Goal: Task Accomplishment & Management: Complete application form

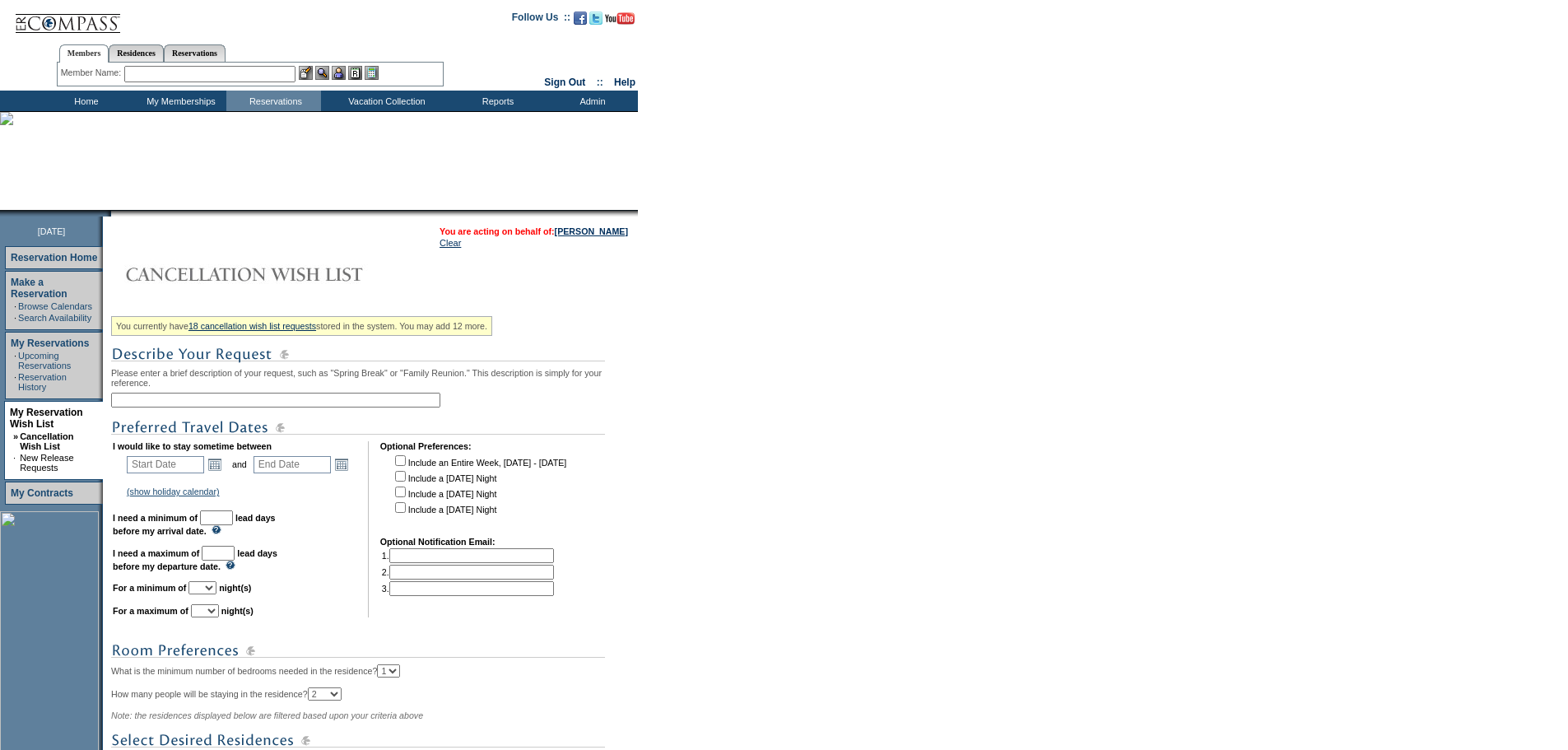
click at [257, 405] on input "text" at bounding box center [275, 399] width 329 height 15
type input "Miami 1 more day"
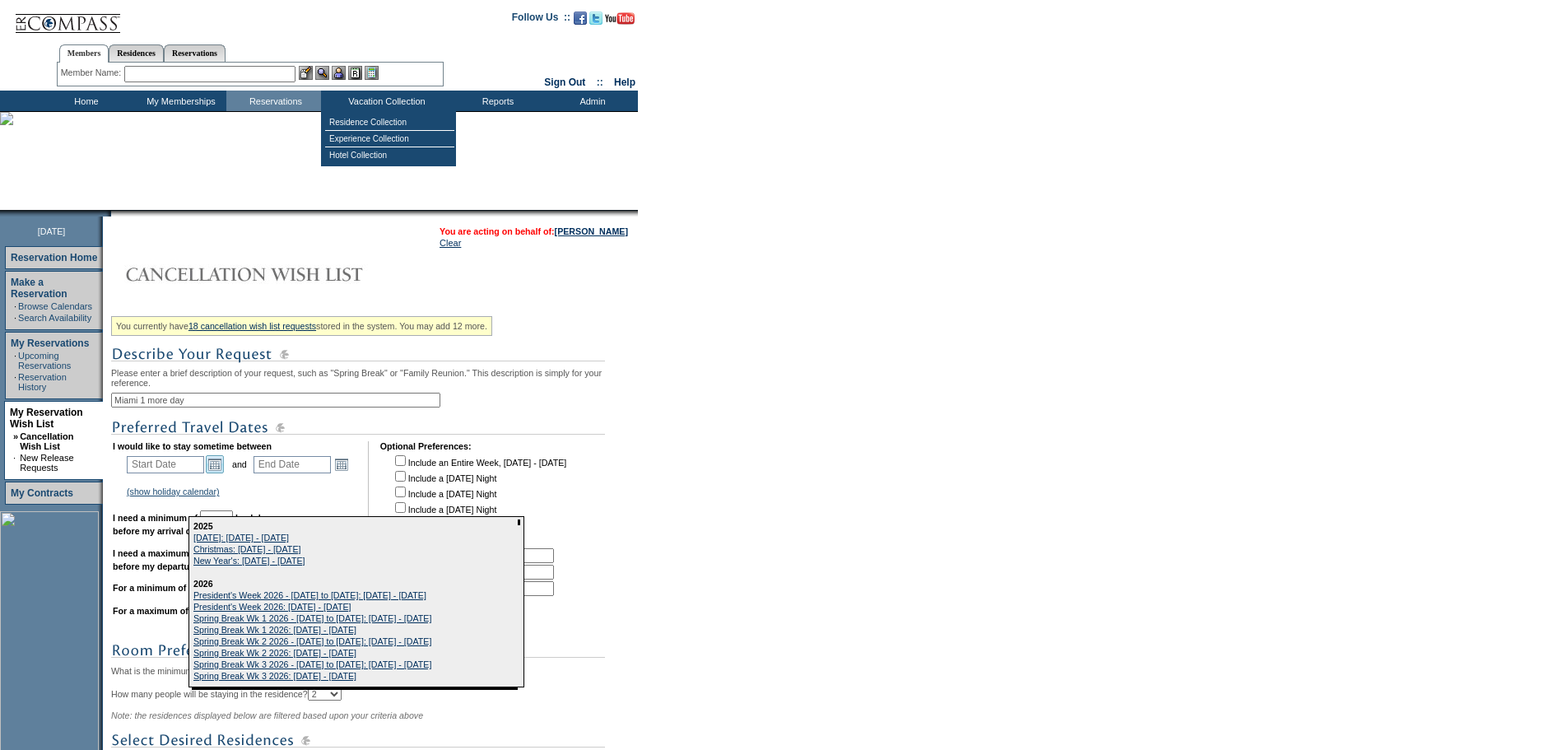
click at [224, 471] on link "Open the calendar popup." at bounding box center [215, 464] width 18 height 18
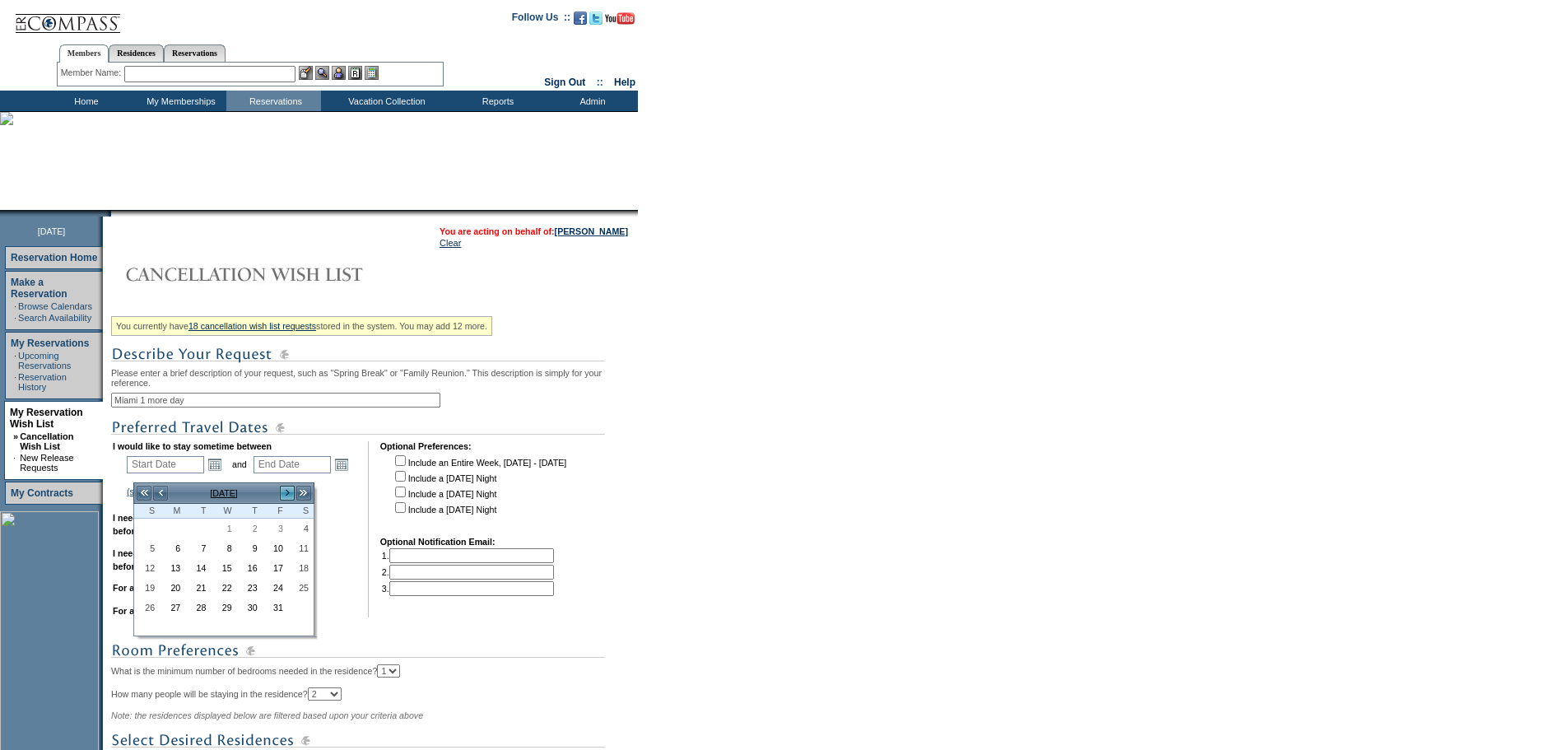
click at [290, 493] on link ">" at bounding box center [287, 493] width 16 height 16
click at [306, 490] on link ">>" at bounding box center [303, 493] width 16 height 16
click at [290, 491] on link ">" at bounding box center [287, 493] width 16 height 16
click at [278, 604] on link "27" at bounding box center [275, 605] width 24 height 18
type input "[DATE]"
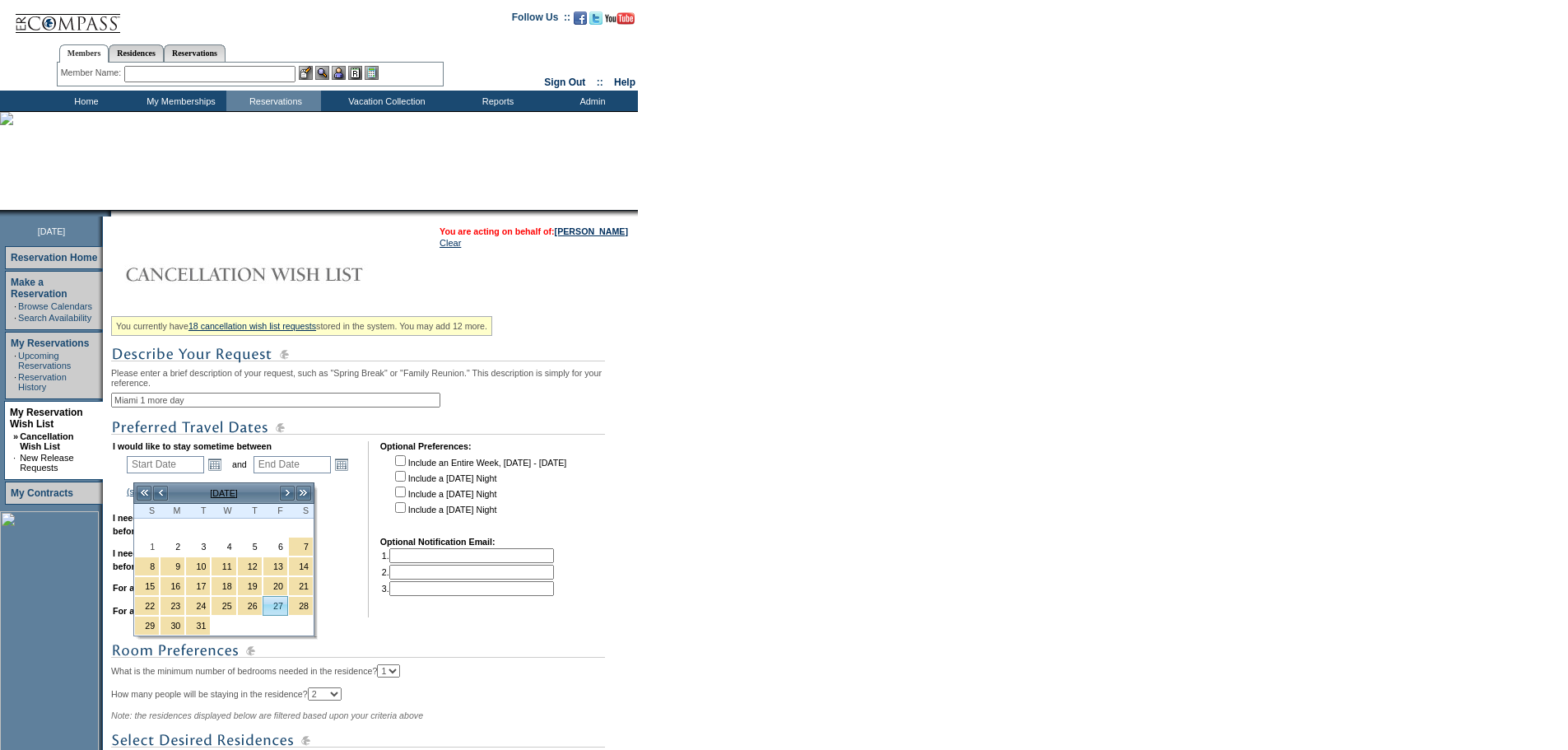
type input "[DATE]"
type input "179"
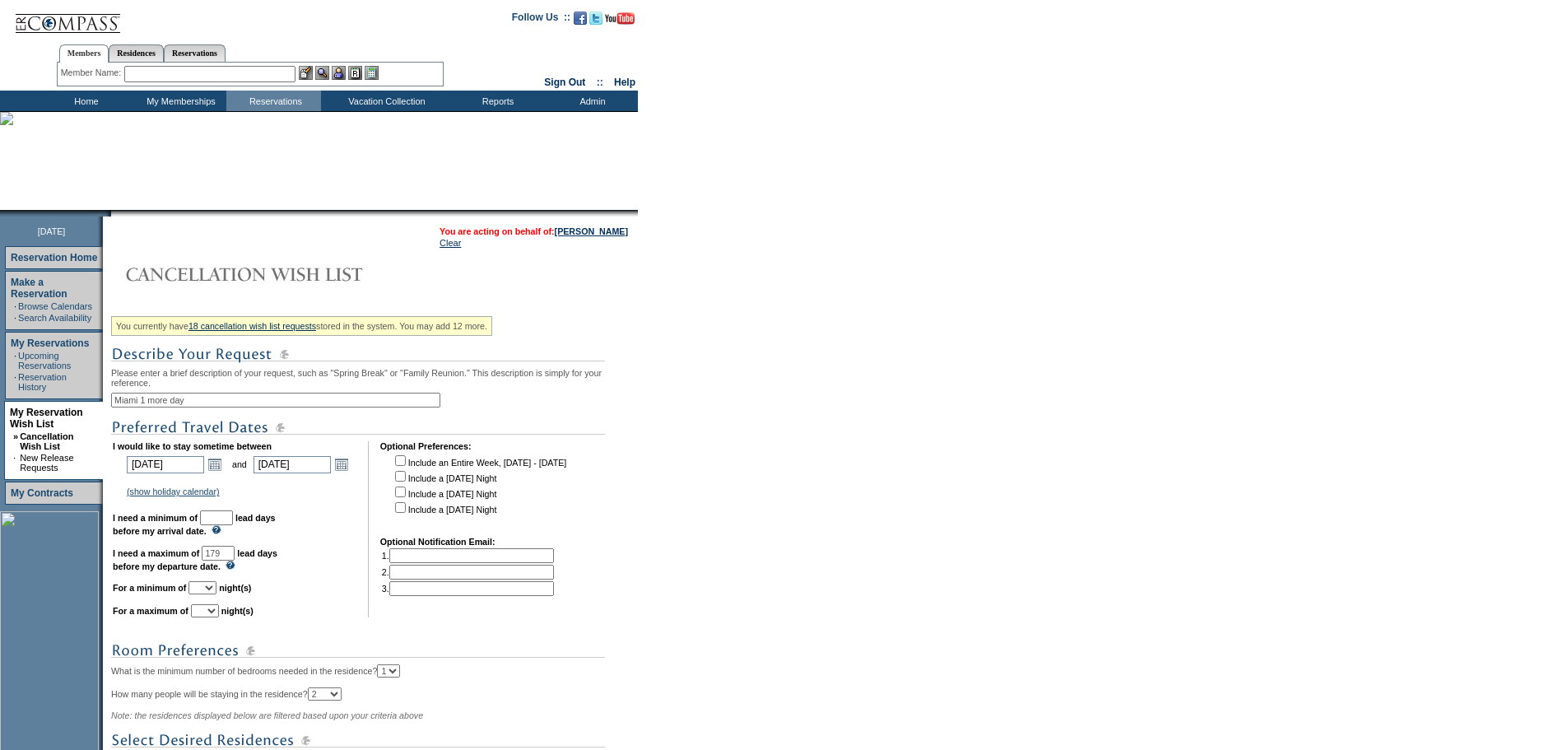
click at [233, 525] on input "text" at bounding box center [216, 517] width 33 height 15
type input "30"
click at [216, 594] on select "1 2 3 4 5 6 7 8 9 10 11 12 13 14" at bounding box center [202, 587] width 28 height 13
select select "1"
click at [209, 594] on select "1 2 3 4 5 6 7 8 9 10 11 12 13 14" at bounding box center [202, 587] width 28 height 13
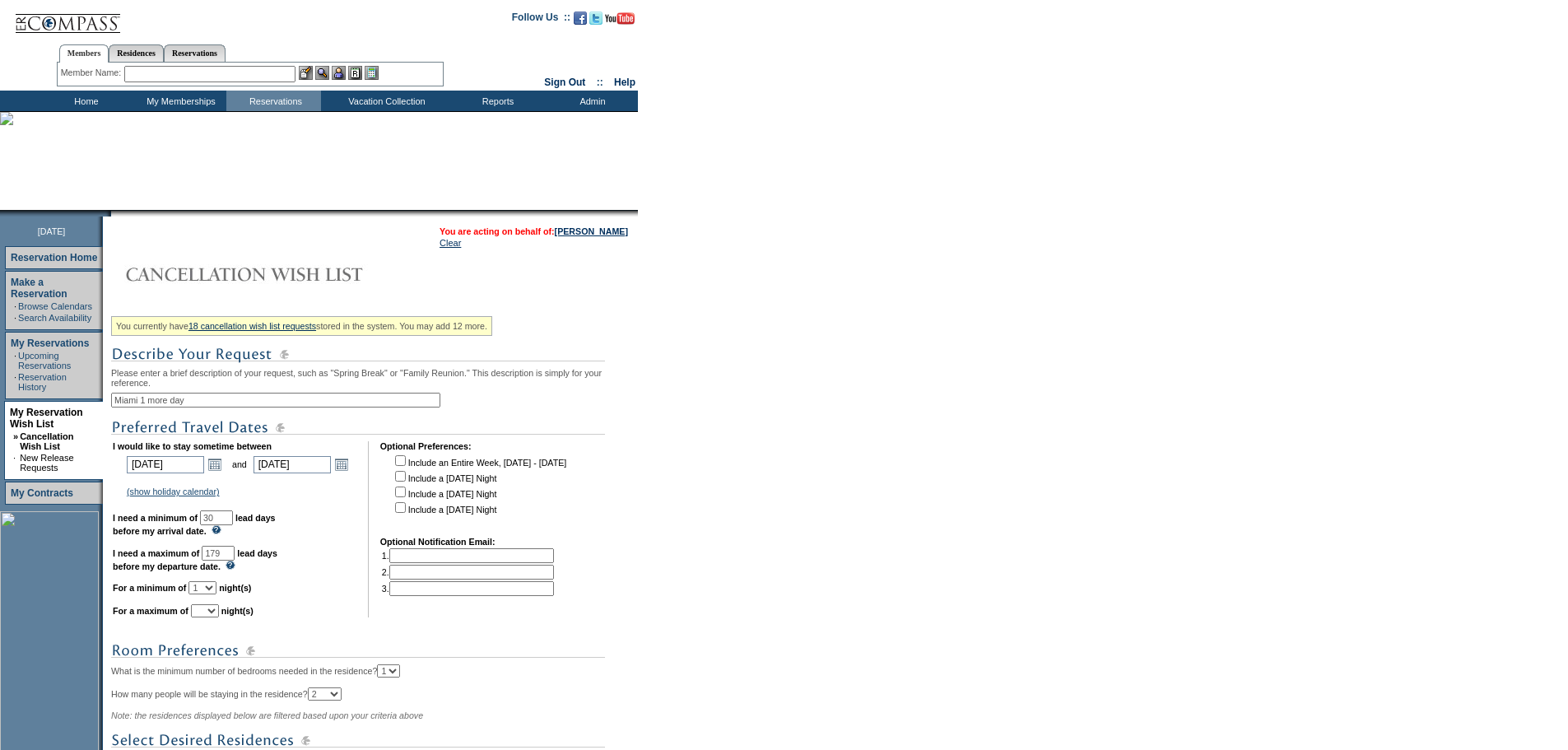
click at [219, 617] on select "1 2 3 4 5 6 7 8 9 10 11 12 13 14" at bounding box center [204, 610] width 28 height 13
select select "1"
click at [211, 617] on select "1 2 3 4 5 6 7 8 9 10 11 12 13 14" at bounding box center [204, 610] width 28 height 13
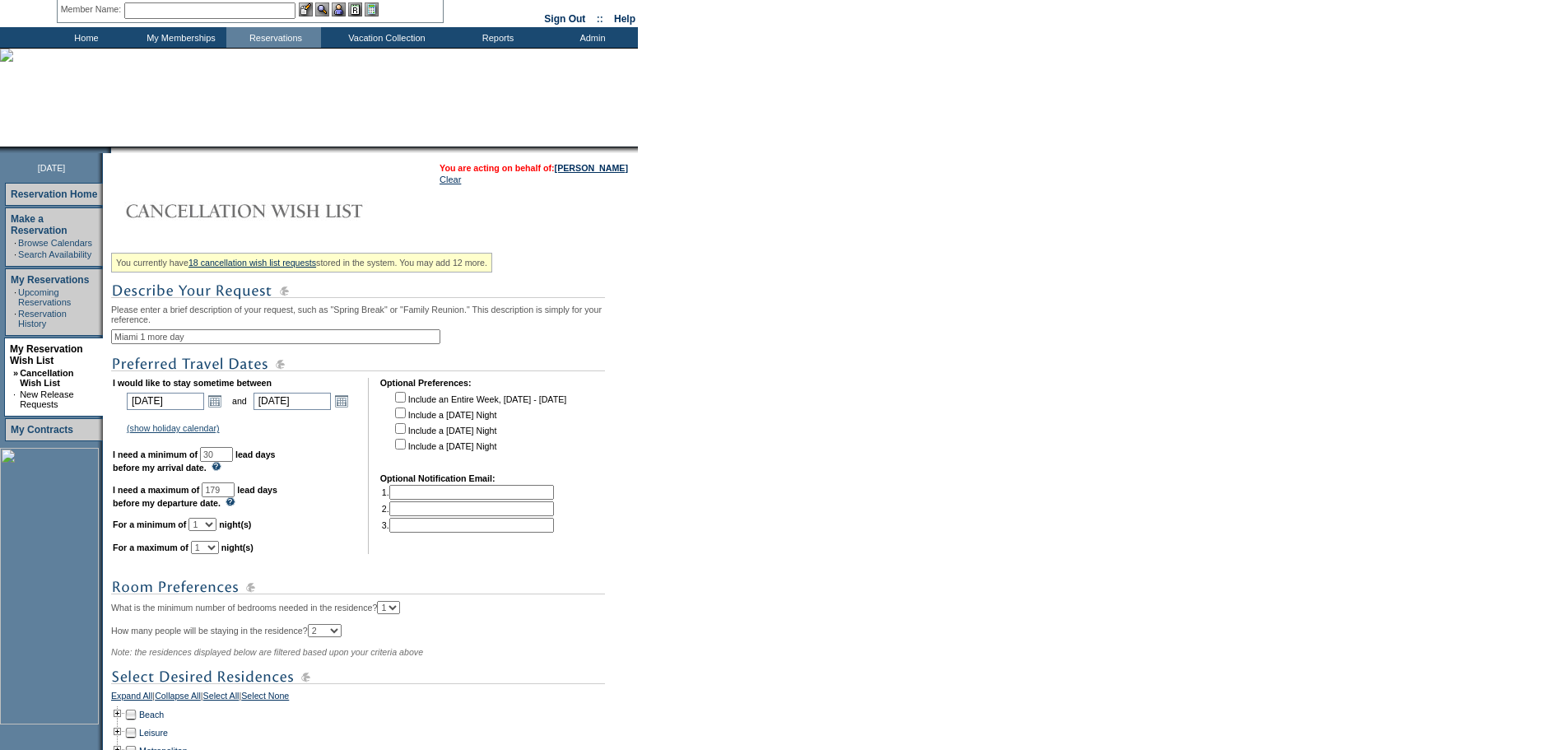
scroll to position [247, 0]
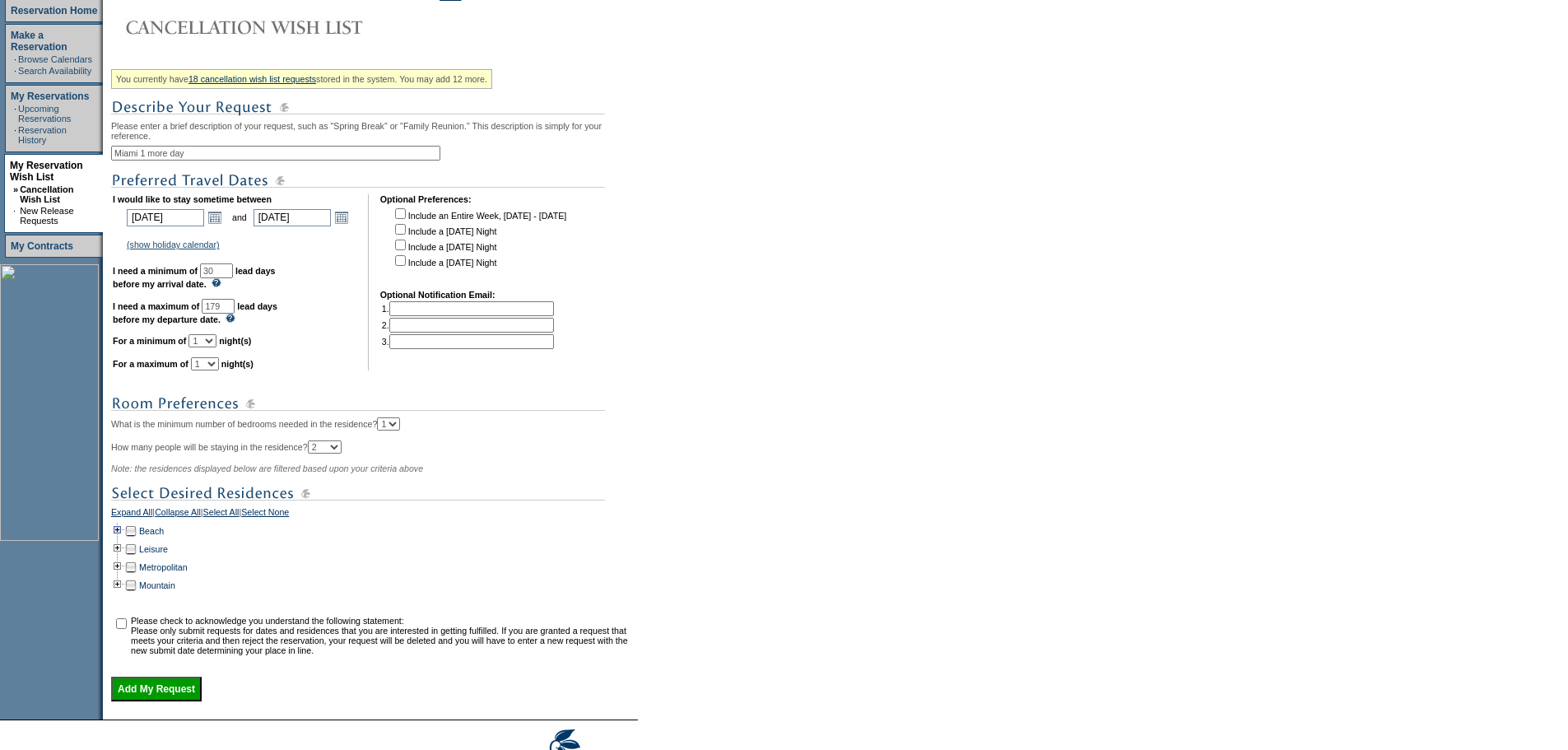
click at [124, 540] on td at bounding box center [117, 530] width 13 height 18
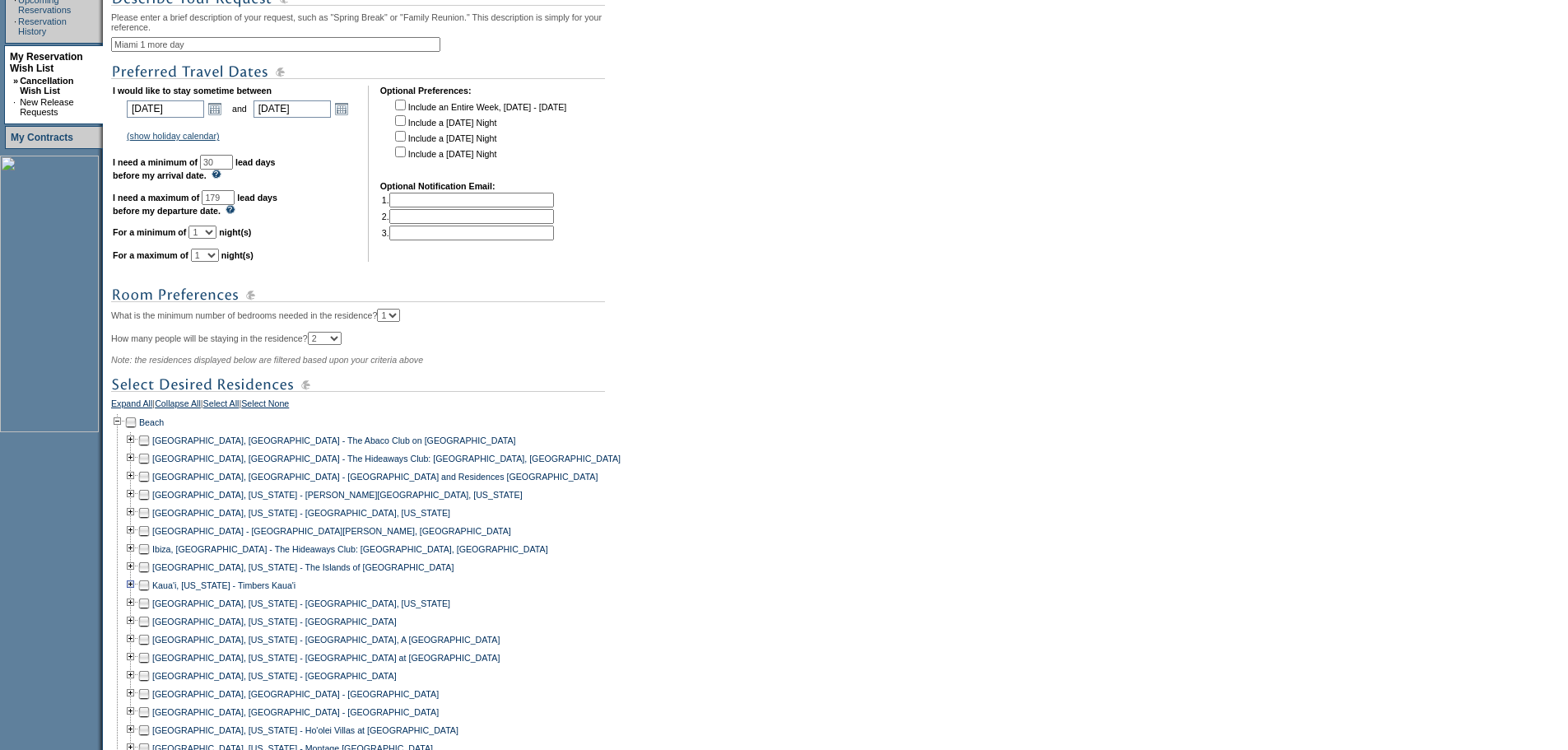
scroll to position [576, 0]
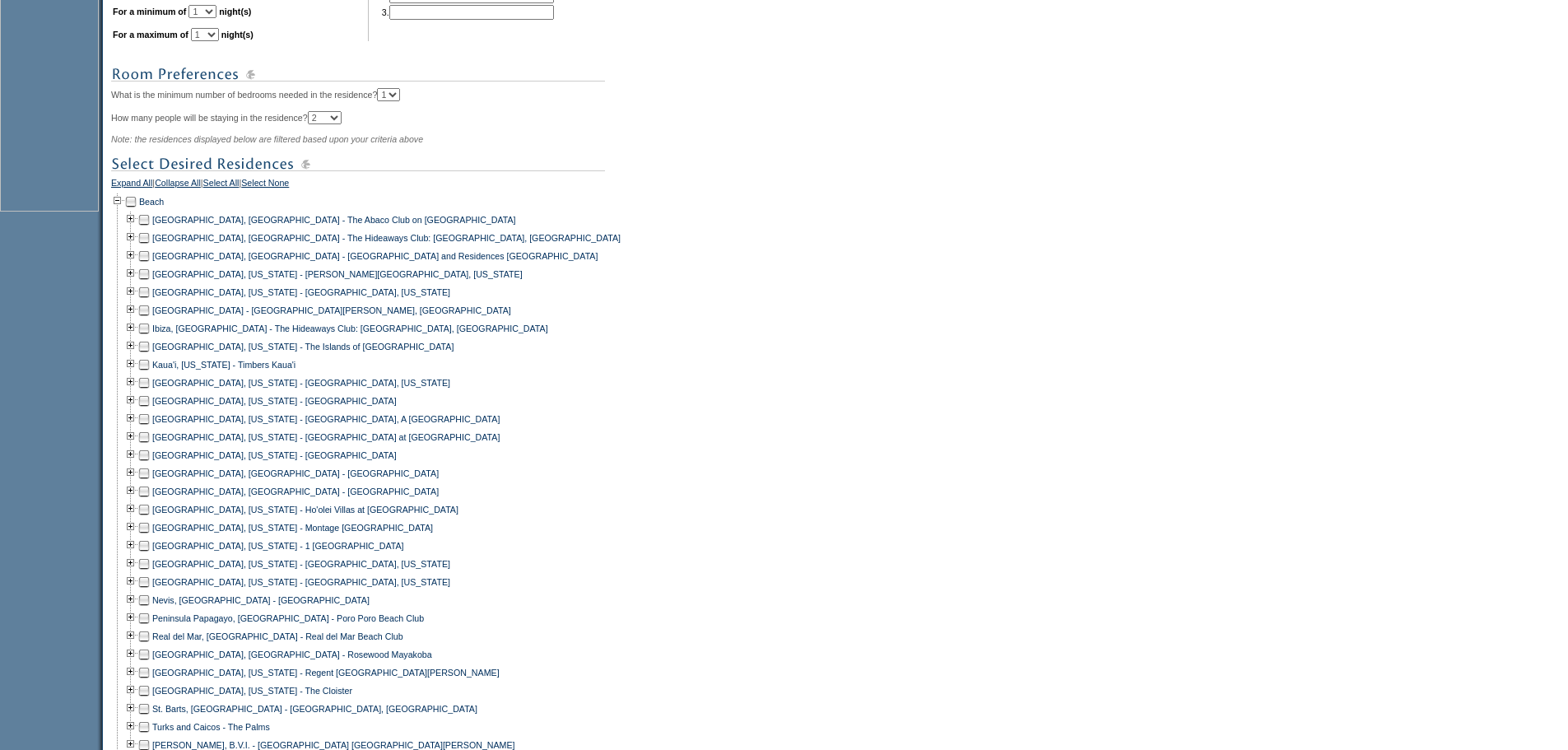
click at [149, 555] on td at bounding box center [144, 545] width 13 height 18
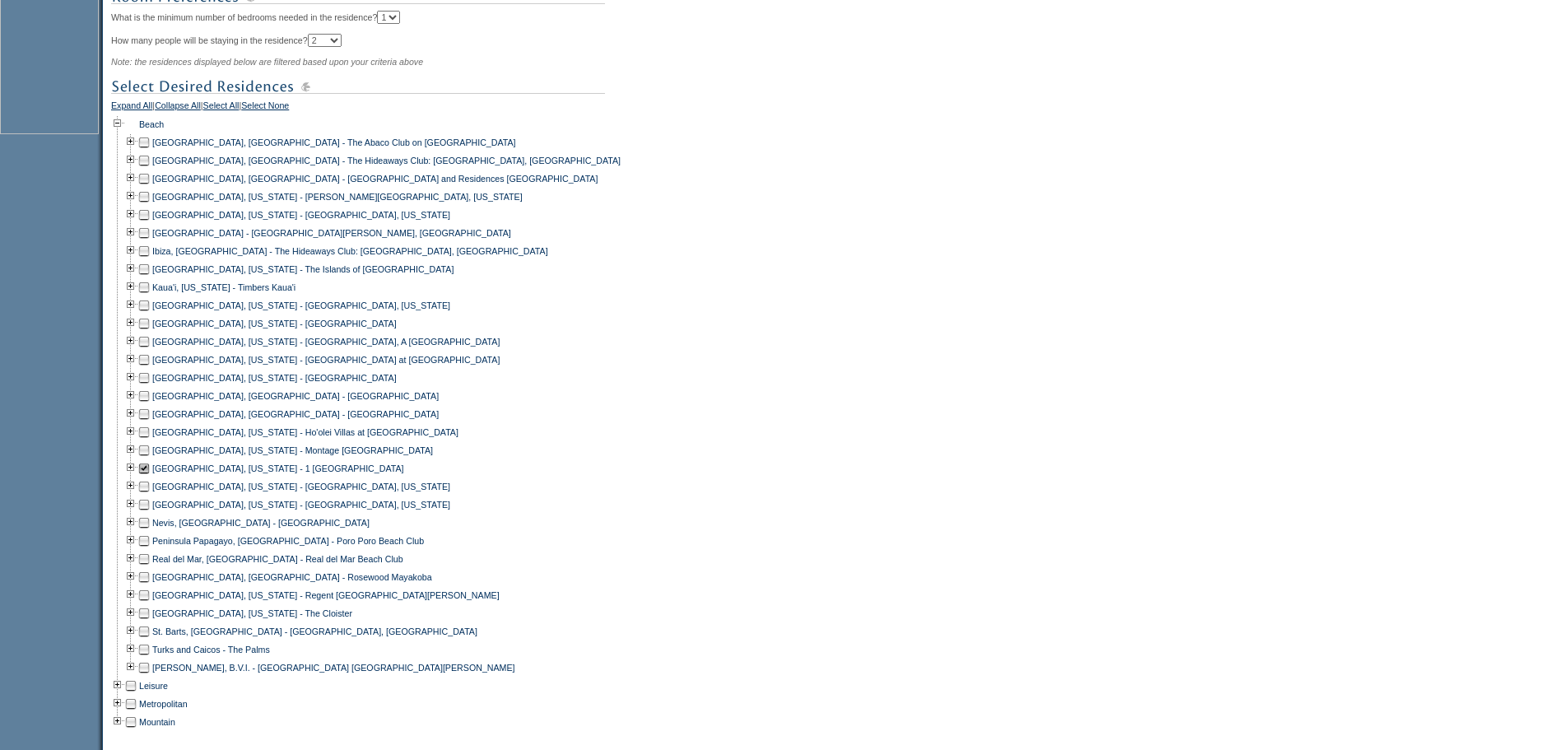
scroll to position [899, 0]
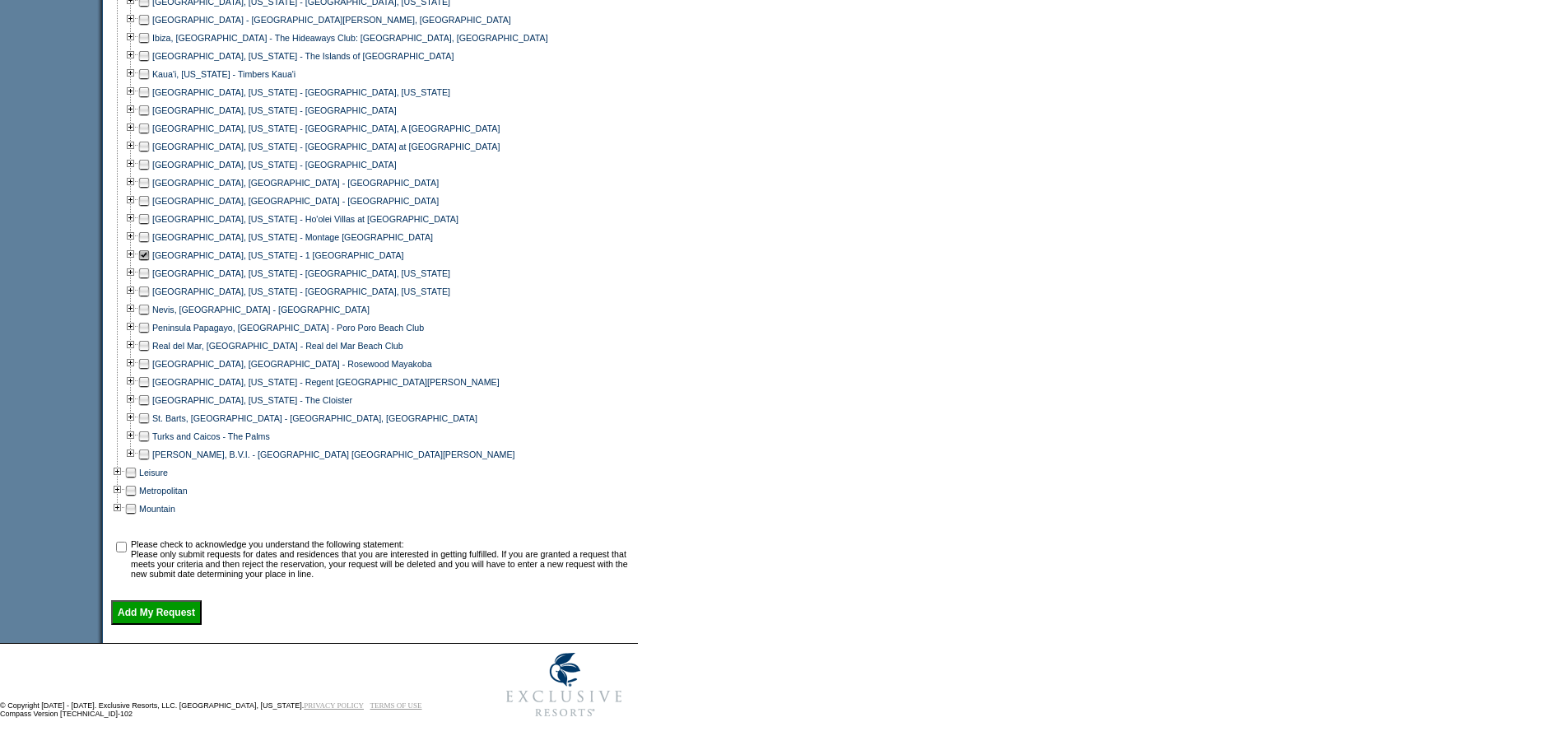
click at [127, 541] on input "checkbox" at bounding box center [121, 546] width 11 height 11
checkbox input "true"
click at [154, 604] on input "Add My Request" at bounding box center [157, 612] width 91 height 25
